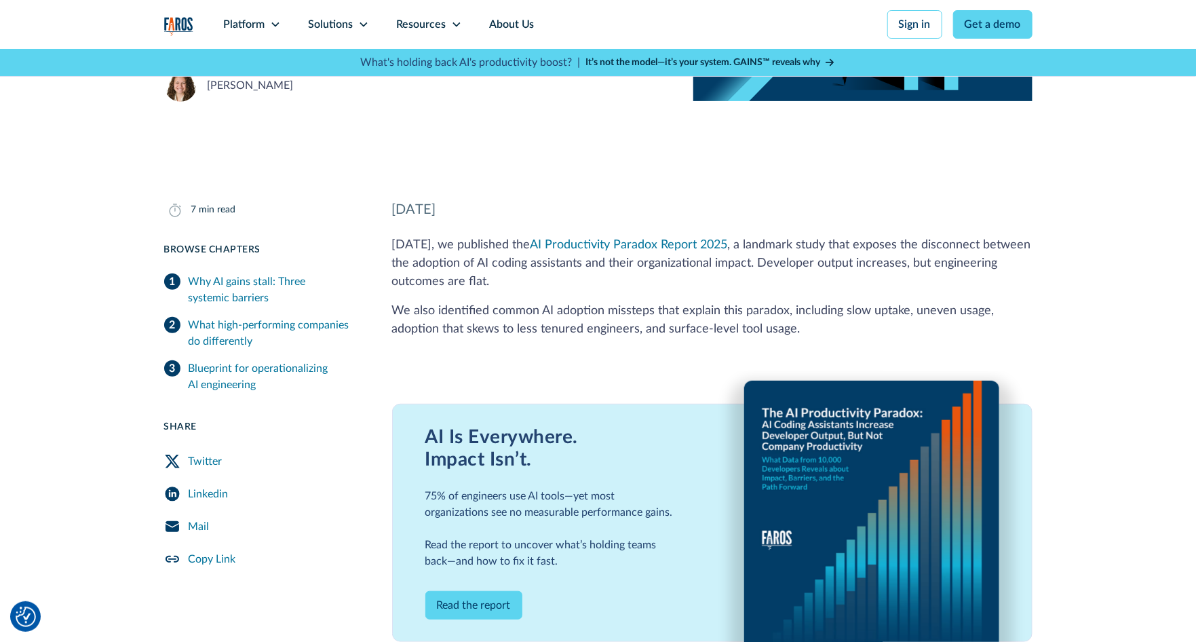
scroll to position [271, 0]
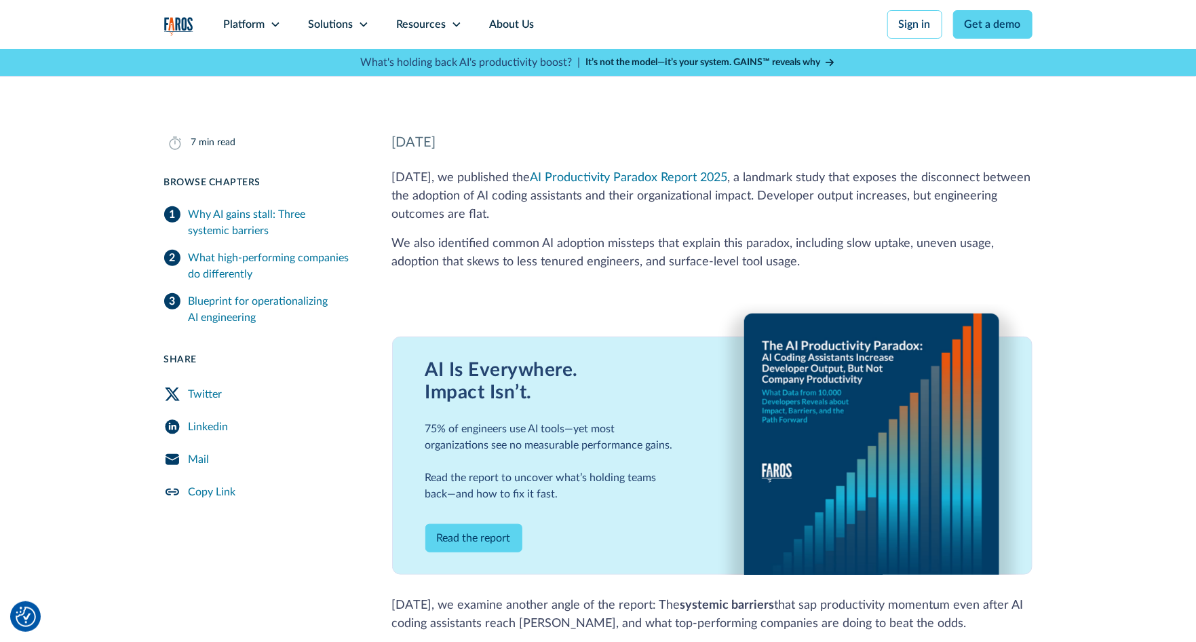
click at [480, 536] on link "Read the report" at bounding box center [473, 538] width 97 height 28
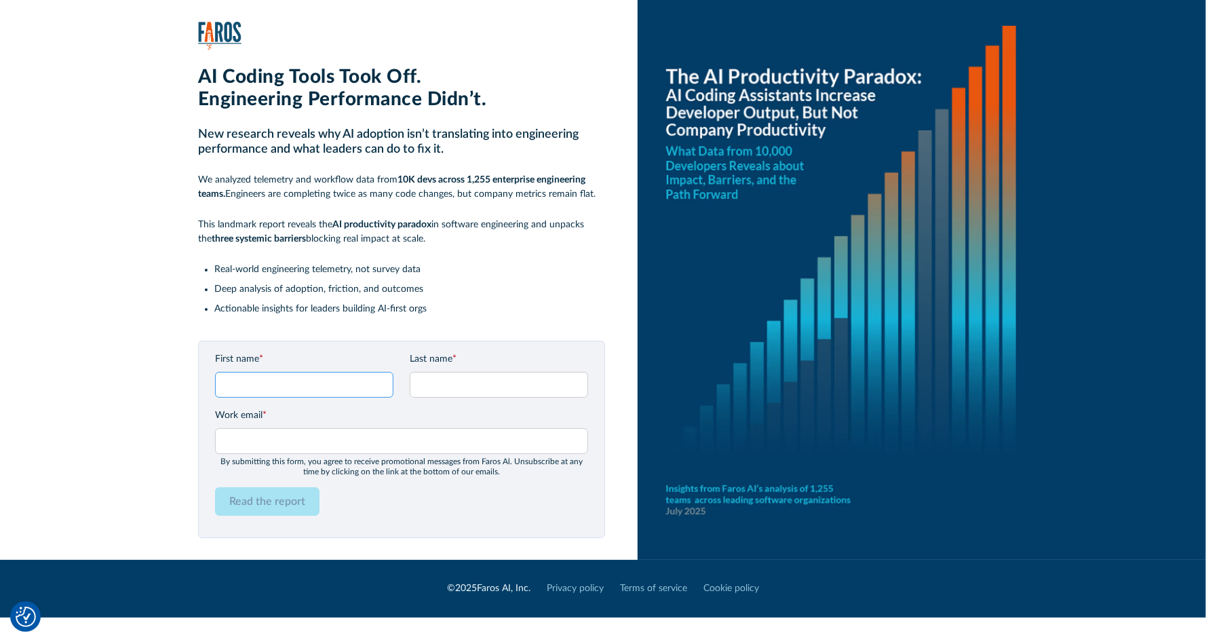
click at [383, 387] on input "First name *" at bounding box center [304, 385] width 178 height 26
type input "Anat"
type input "Dror"
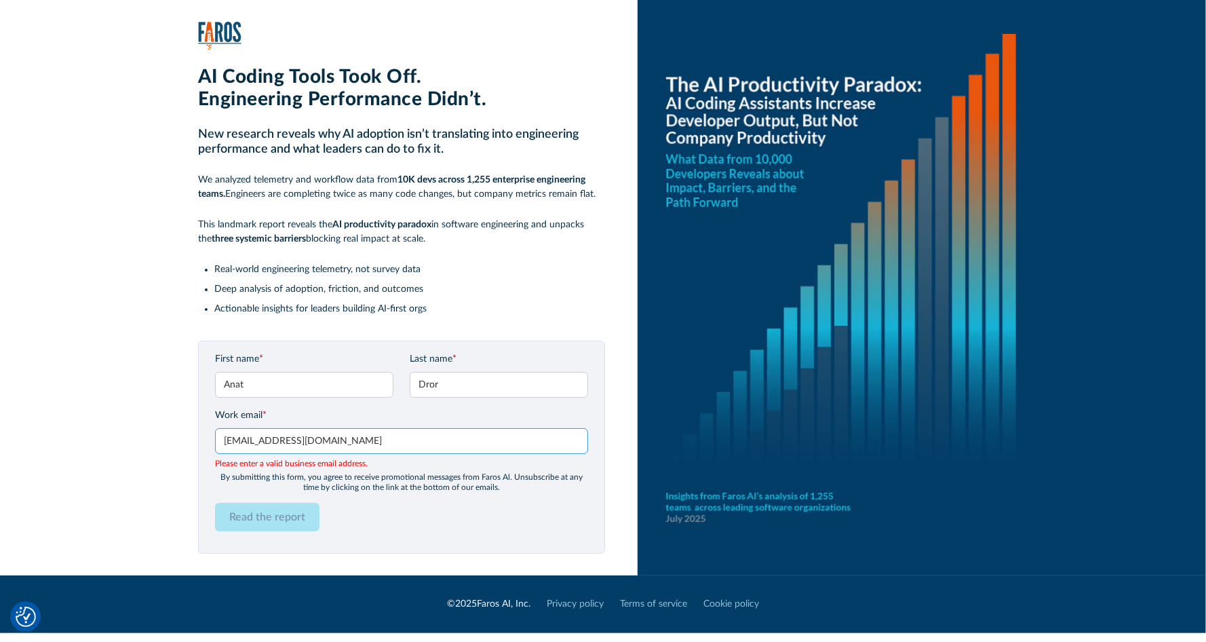
click at [344, 440] on input "anatdror72@gmail.com" at bounding box center [401, 441] width 373 height 26
type input "anatdror72@quest.com"
click at [282, 520] on form "First name * Anat Last name * Dror Work email * anatdror72@quest.com Please ent…" at bounding box center [401, 447] width 373 height 190
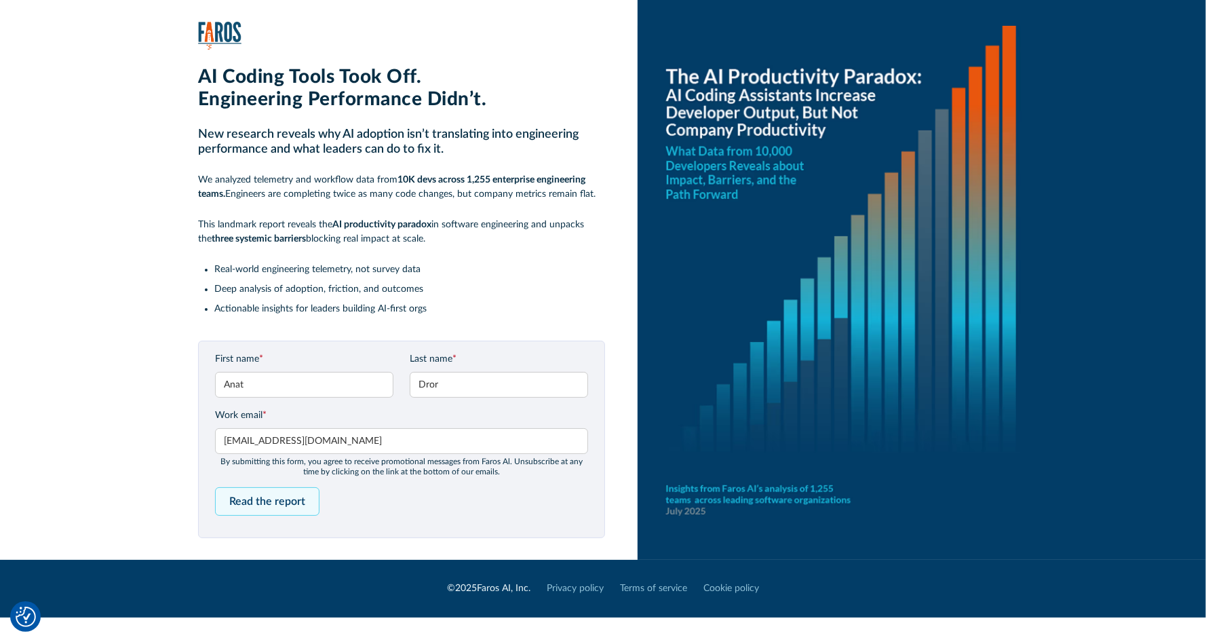
click at [286, 498] on input "Read the report" at bounding box center [267, 501] width 104 height 28
